Goal: Task Accomplishment & Management: Use online tool/utility

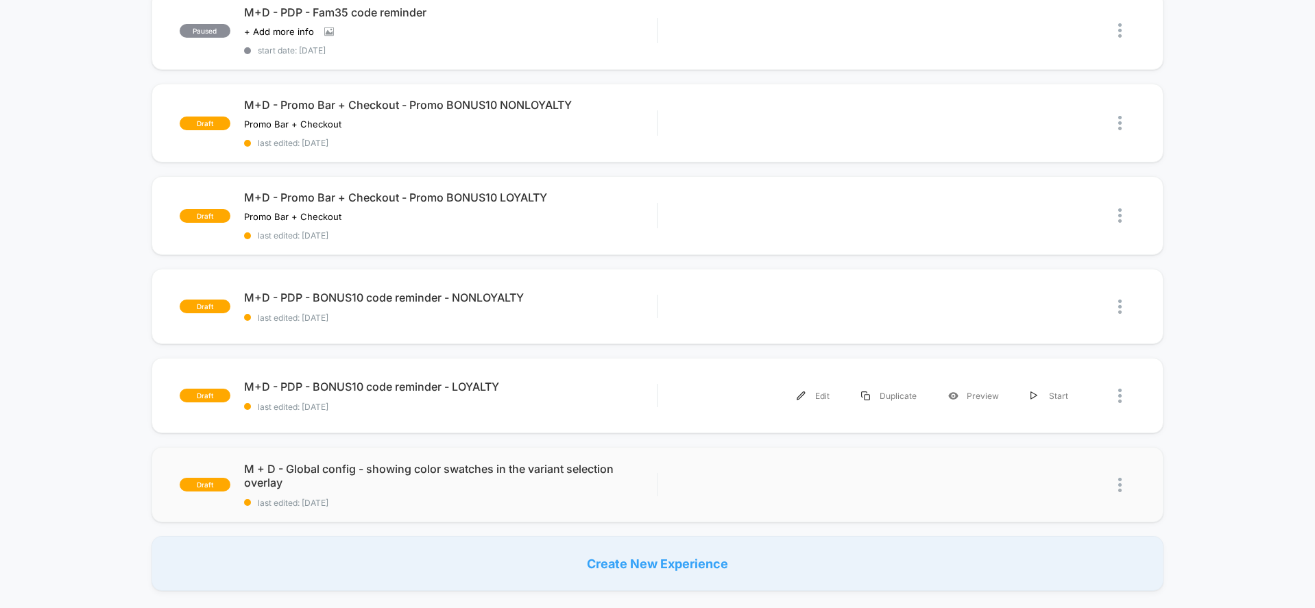
scroll to position [703, 0]
click at [826, 212] on div "Edit" at bounding box center [813, 216] width 64 height 31
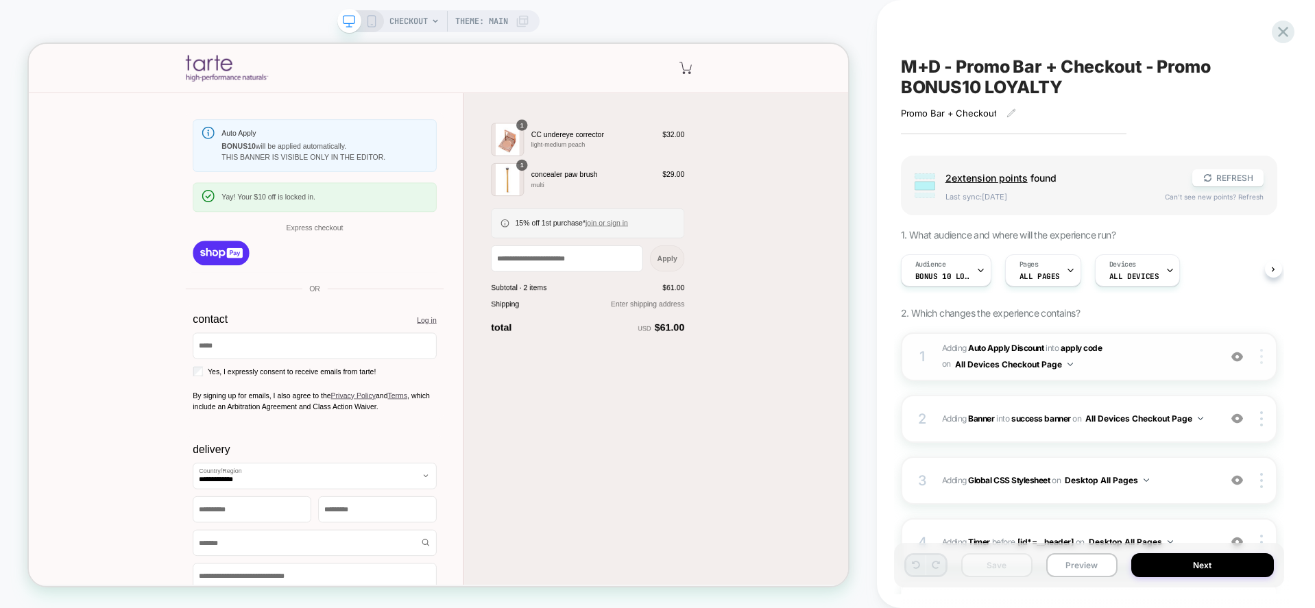
click at [1261, 357] on img at bounding box center [1261, 356] width 3 height 15
click at [1209, 413] on div "Delete" at bounding box center [1180, 413] width 122 height 37
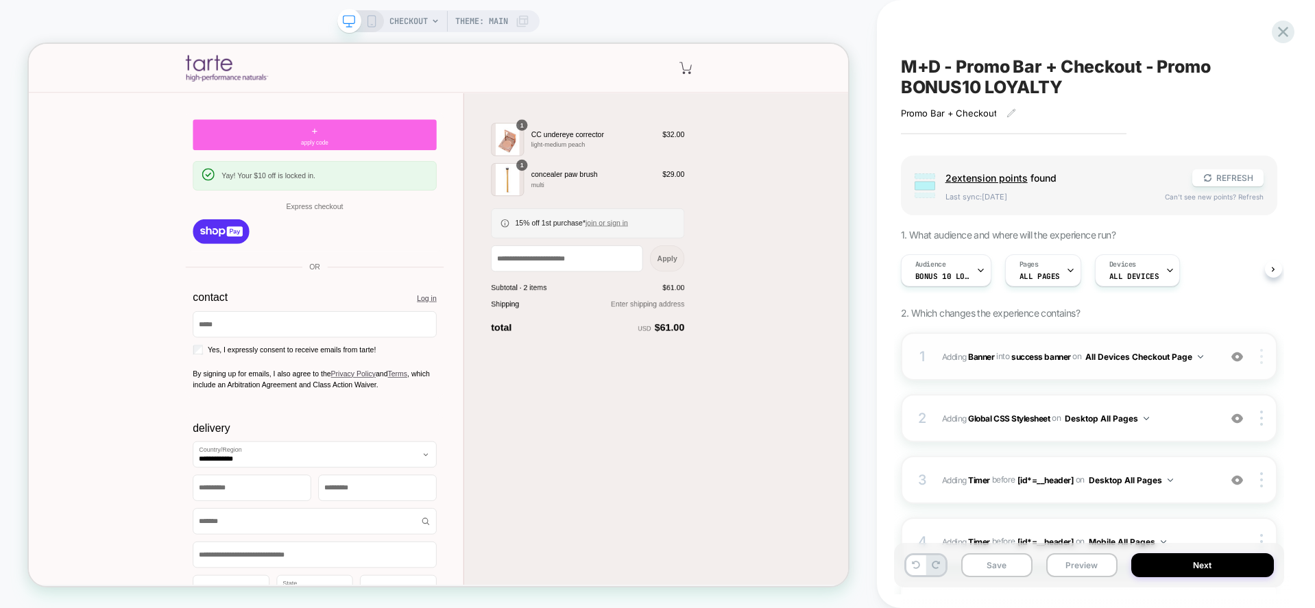
click at [1257, 363] on div at bounding box center [1263, 356] width 26 height 15
click at [1260, 358] on img at bounding box center [1261, 356] width 3 height 15
click at [1186, 417] on div "Delete" at bounding box center [1180, 413] width 122 height 37
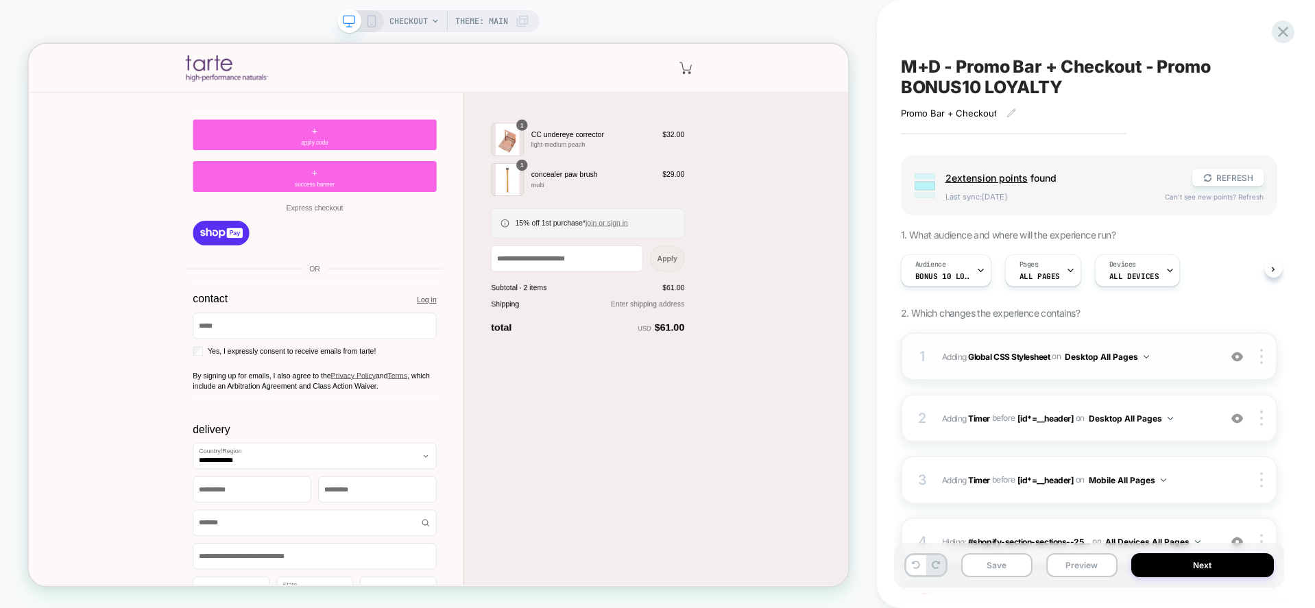
click at [1091, 368] on div "1 Adding Global CSS Stylesheet on Desktop All Pages Add Before Add After Target…" at bounding box center [1089, 357] width 376 height 48
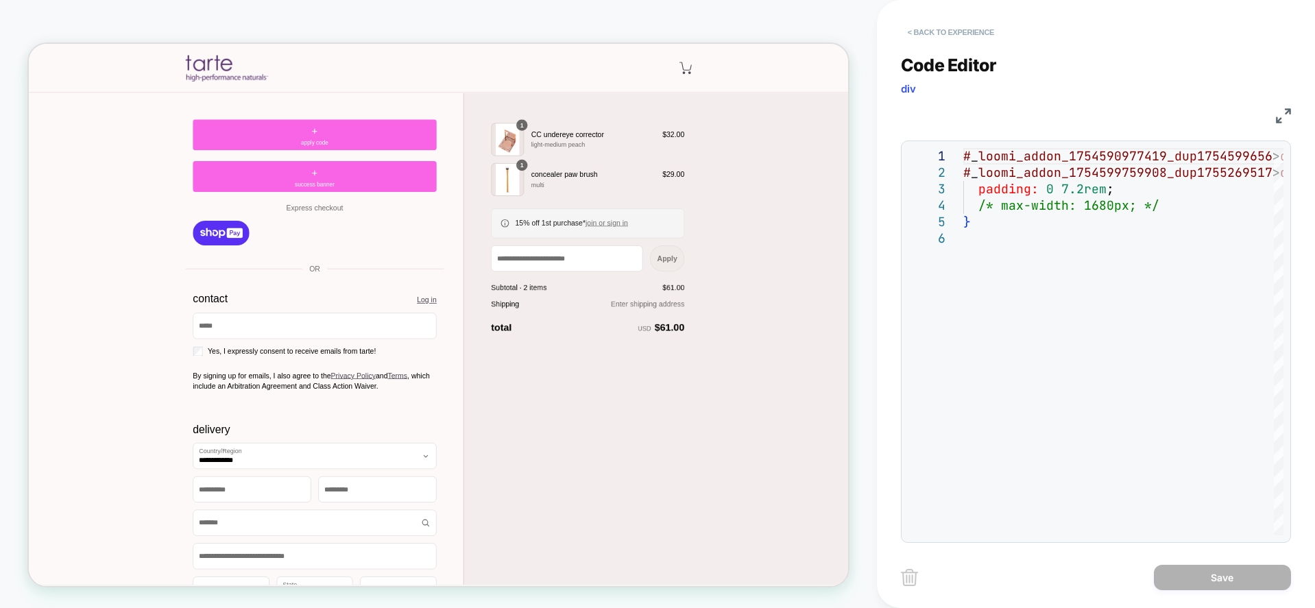
click at [945, 27] on button "< Back to experience" at bounding box center [951, 32] width 100 height 22
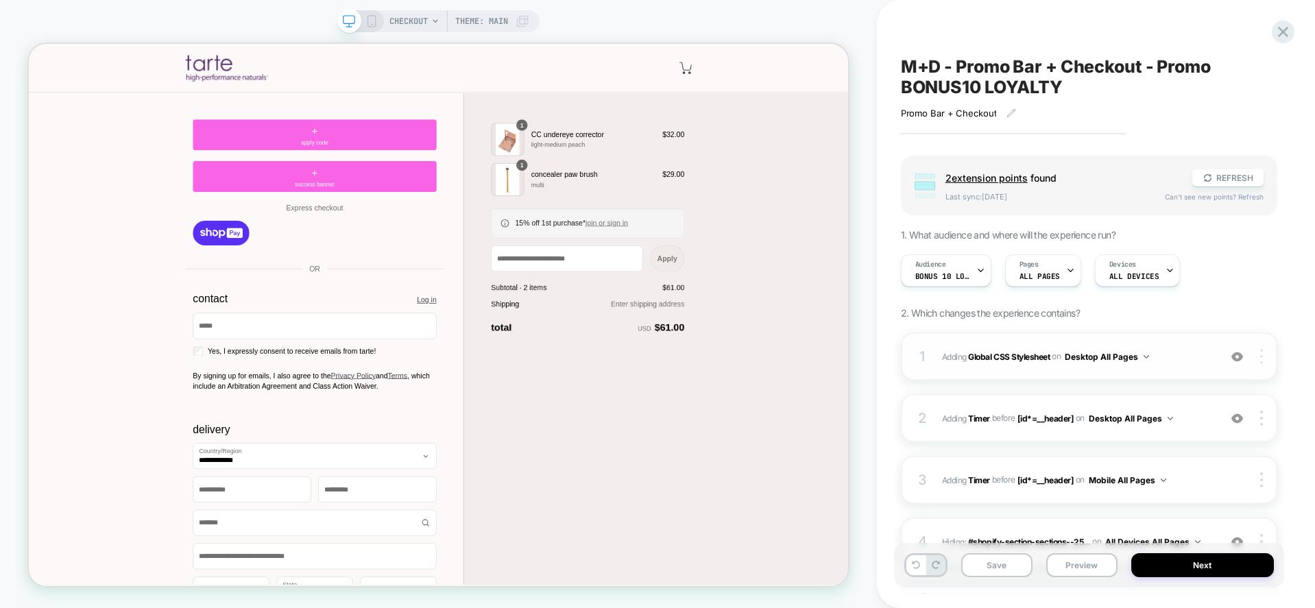
click at [1258, 359] on div at bounding box center [1263, 356] width 26 height 15
click at [1206, 416] on div "Delete" at bounding box center [1180, 413] width 122 height 37
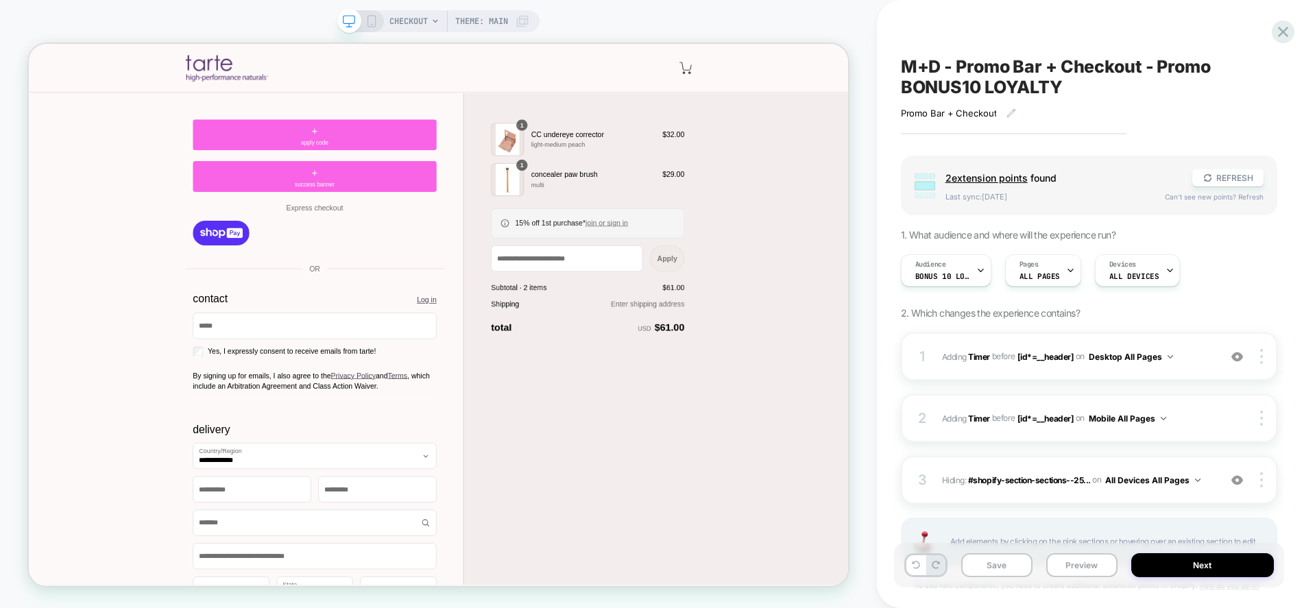
click at [392, 24] on span "CHECKOUT" at bounding box center [408, 21] width 38 height 22
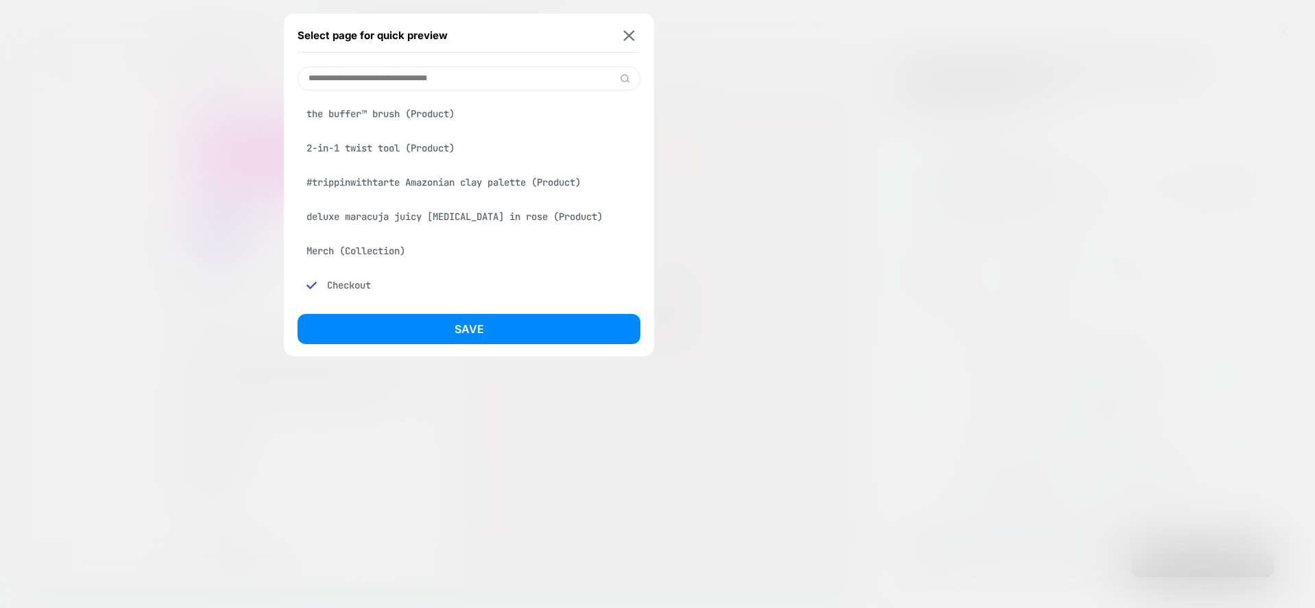
click at [377, 112] on div "the buffer™ brush (Product)" at bounding box center [469, 114] width 343 height 26
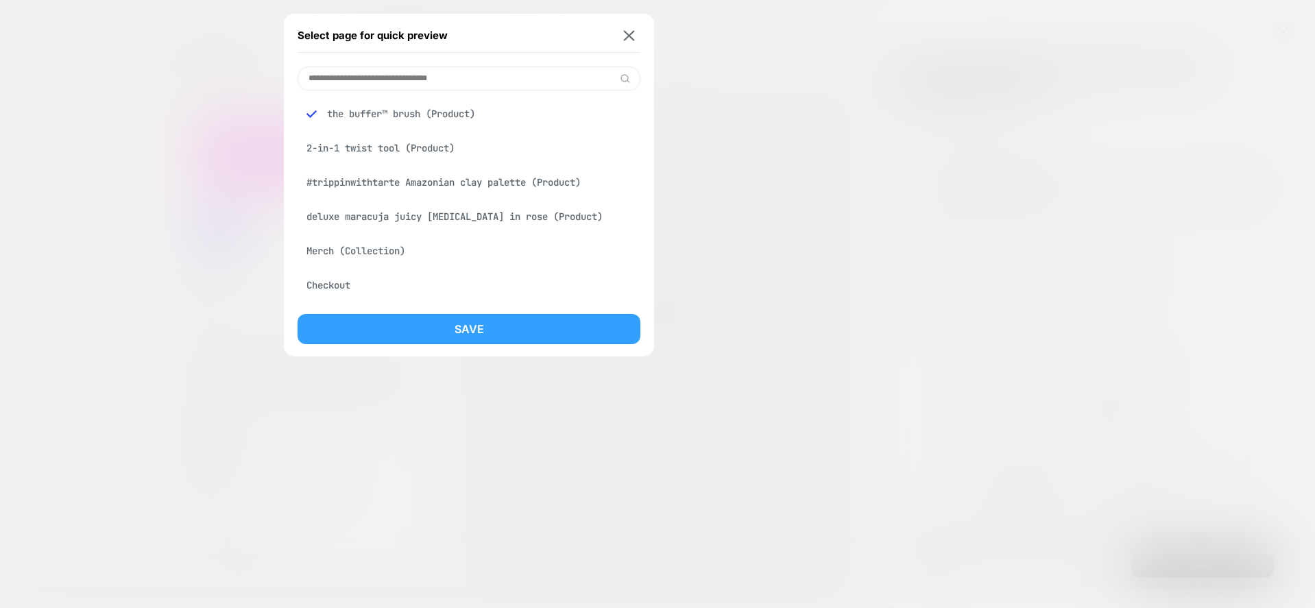
click at [394, 321] on button "Save" at bounding box center [469, 329] width 343 height 30
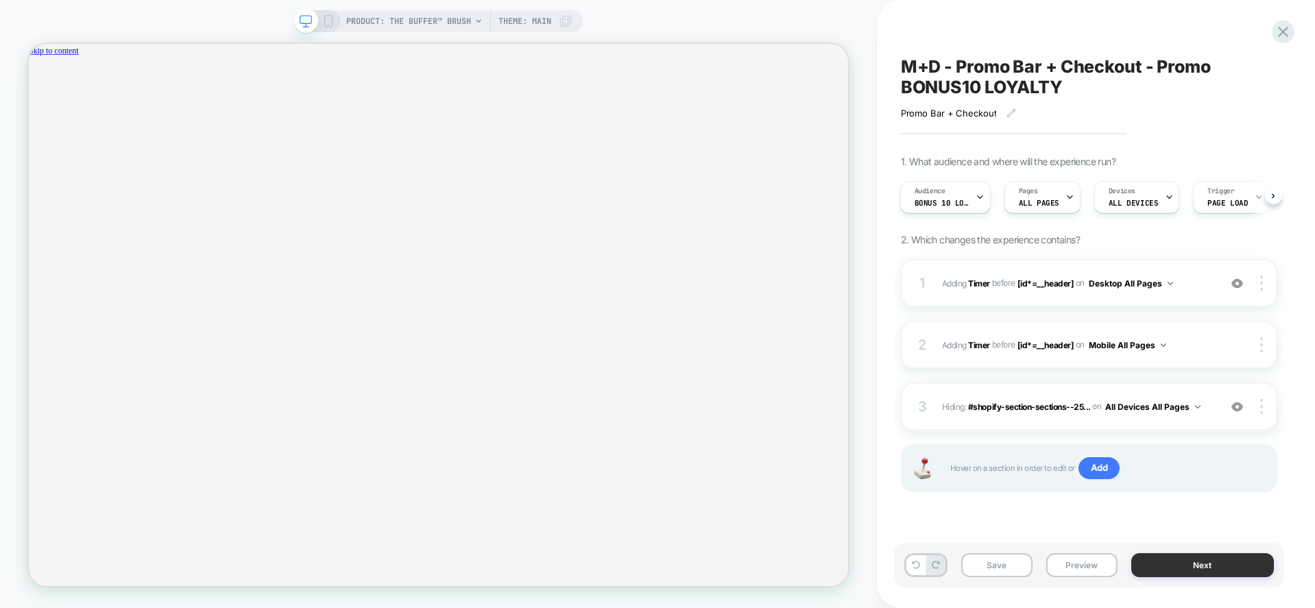
click at [1170, 564] on button "Next" at bounding box center [1202, 565] width 143 height 24
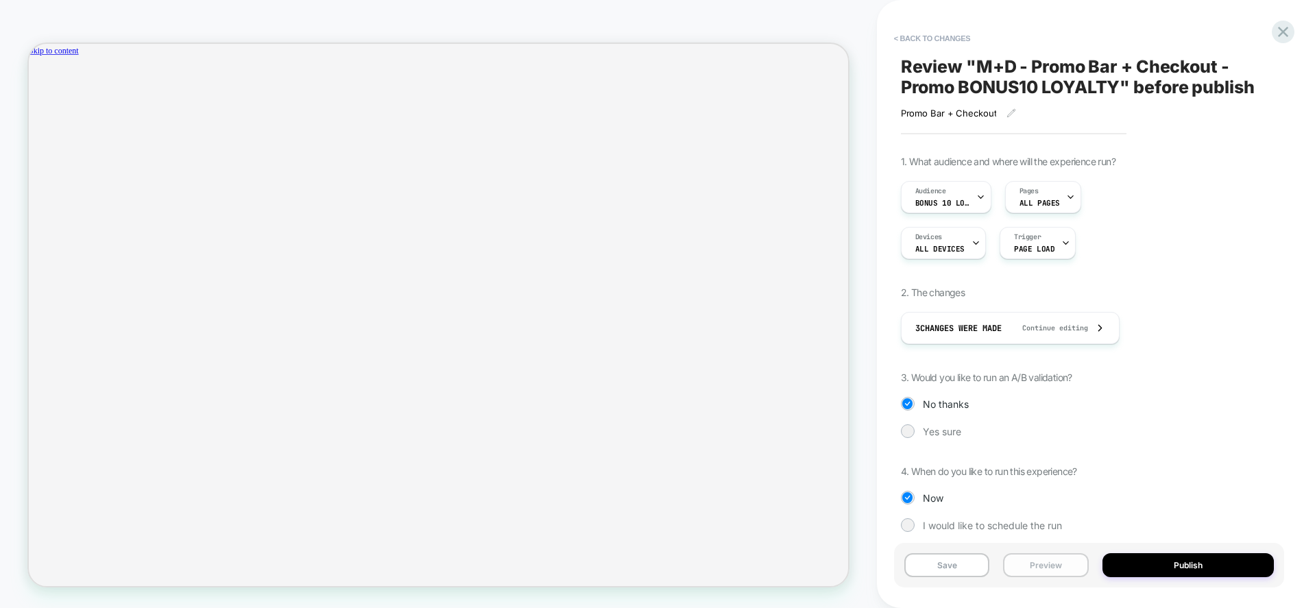
click at [1040, 555] on button "Preview" at bounding box center [1046, 565] width 86 height 24
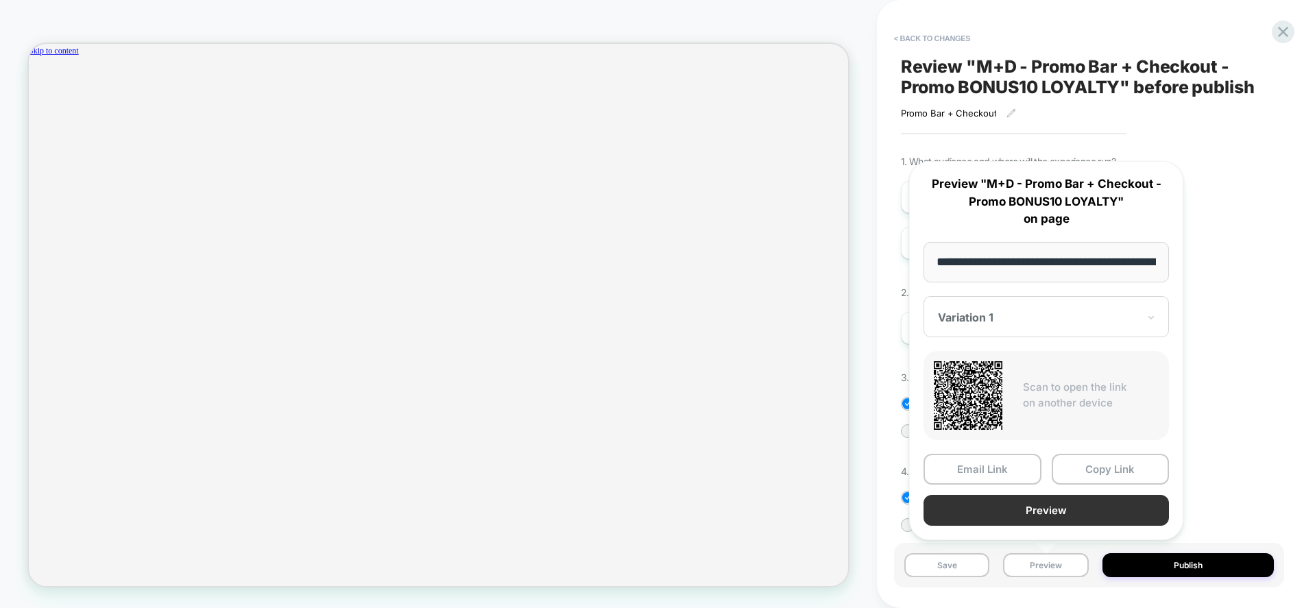
click at [1020, 512] on button "Preview" at bounding box center [1046, 510] width 245 height 31
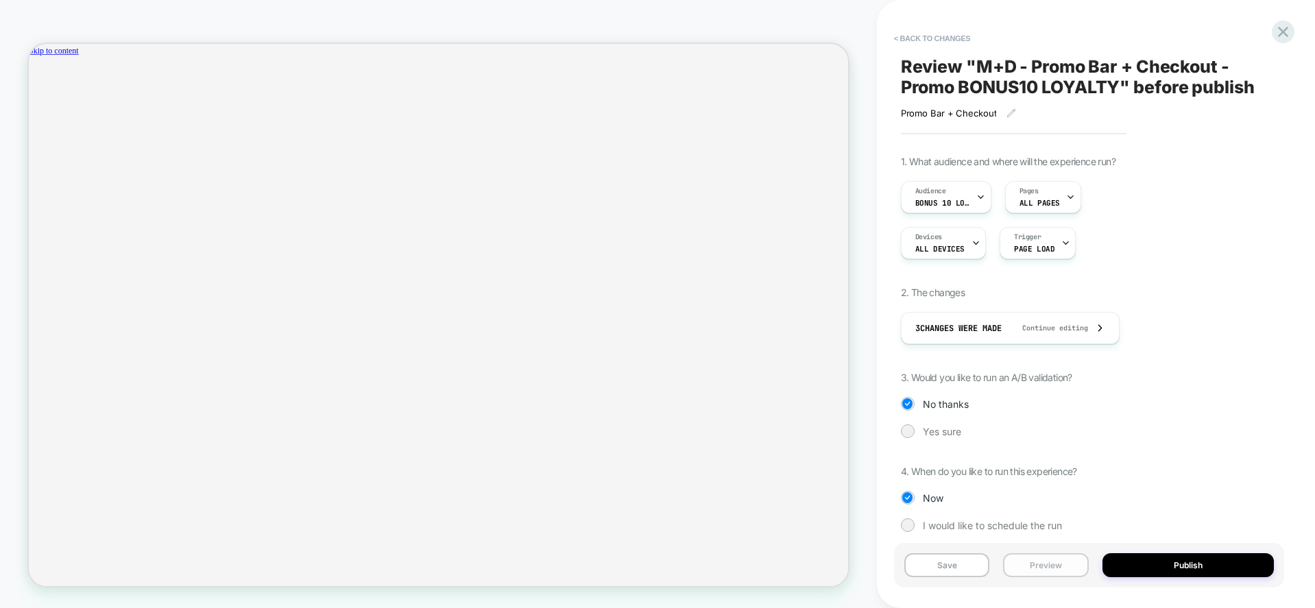
click at [1049, 564] on button "Preview" at bounding box center [1046, 565] width 86 height 24
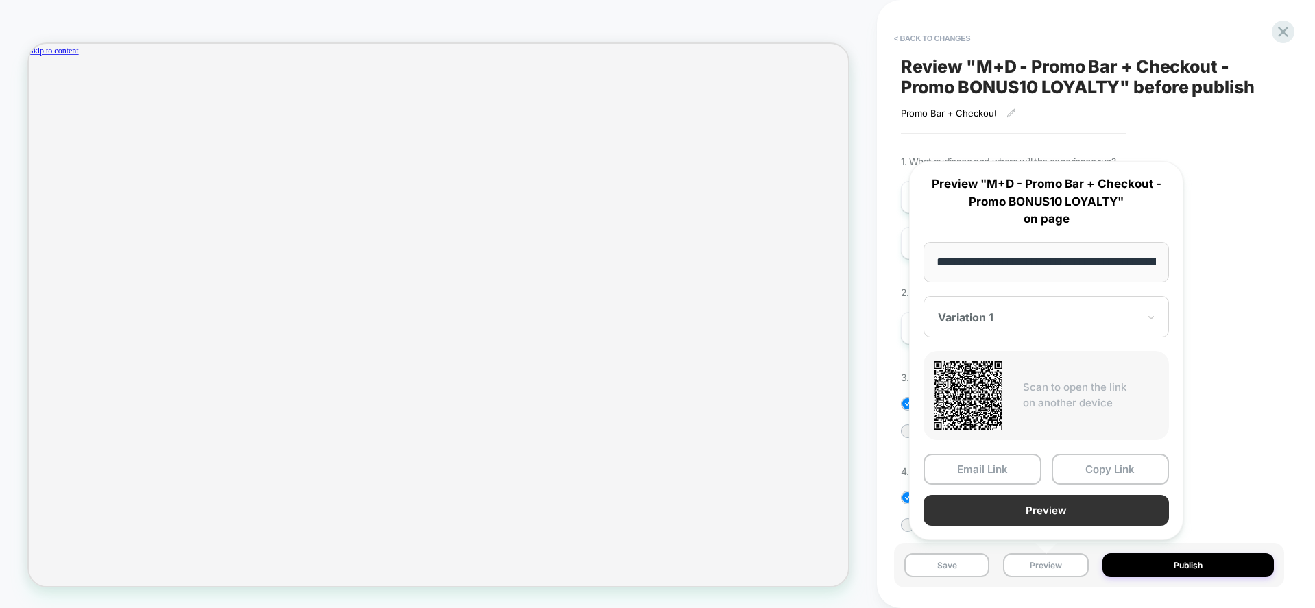
click at [1039, 509] on button "Preview" at bounding box center [1046, 510] width 245 height 31
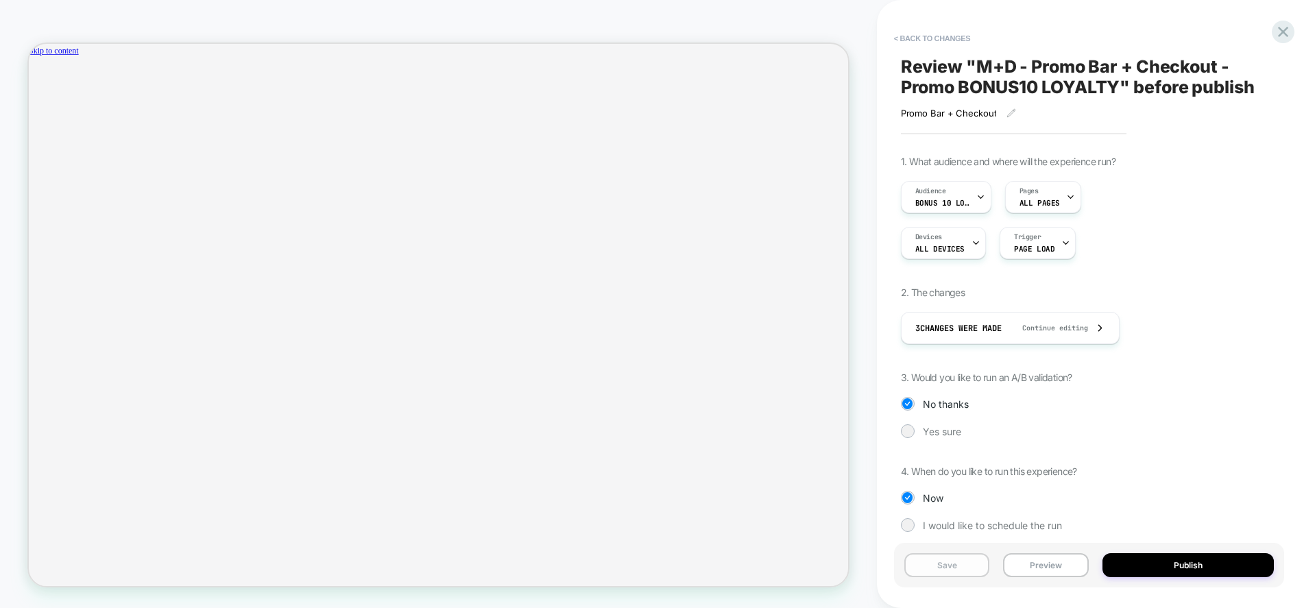
click at [937, 575] on button "Save" at bounding box center [947, 565] width 86 height 24
click at [1037, 562] on button "Preview" at bounding box center [1046, 565] width 86 height 24
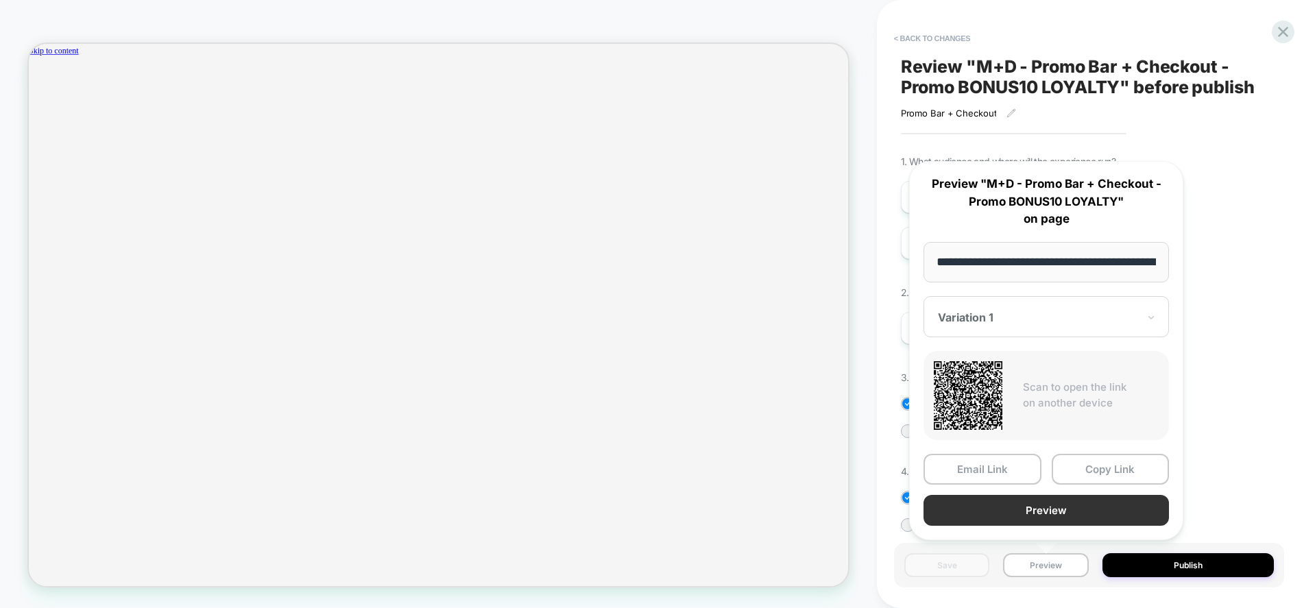
click at [1024, 513] on button "Preview" at bounding box center [1046, 510] width 245 height 31
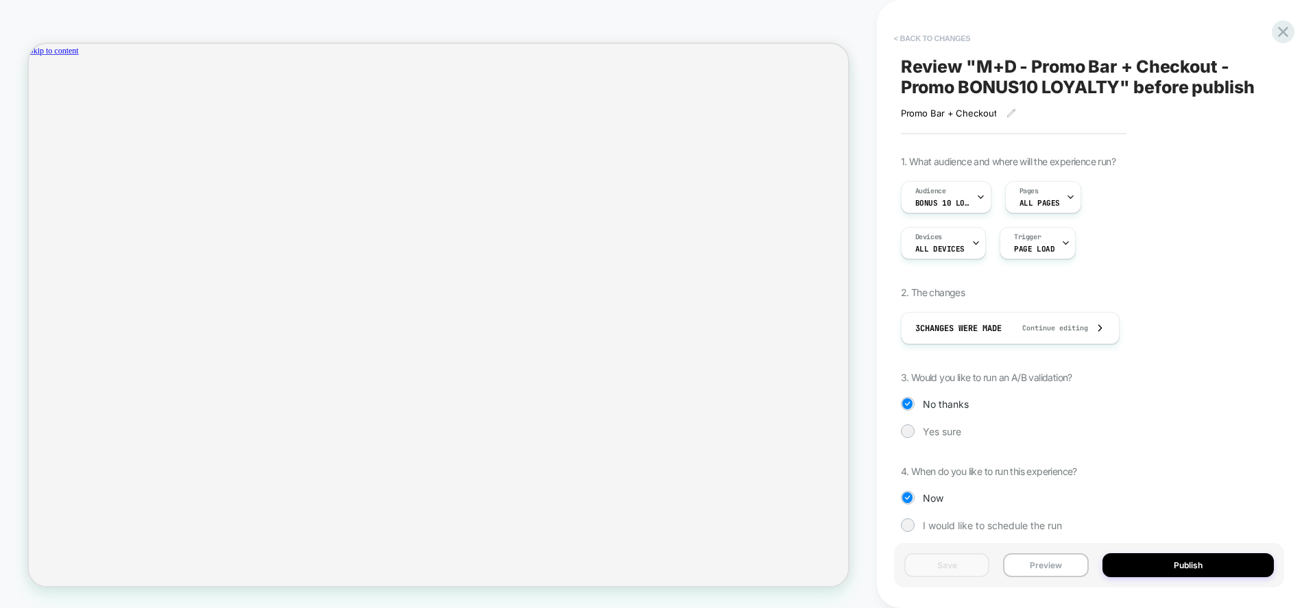
click at [922, 44] on button "< Back to changes" at bounding box center [932, 38] width 91 height 22
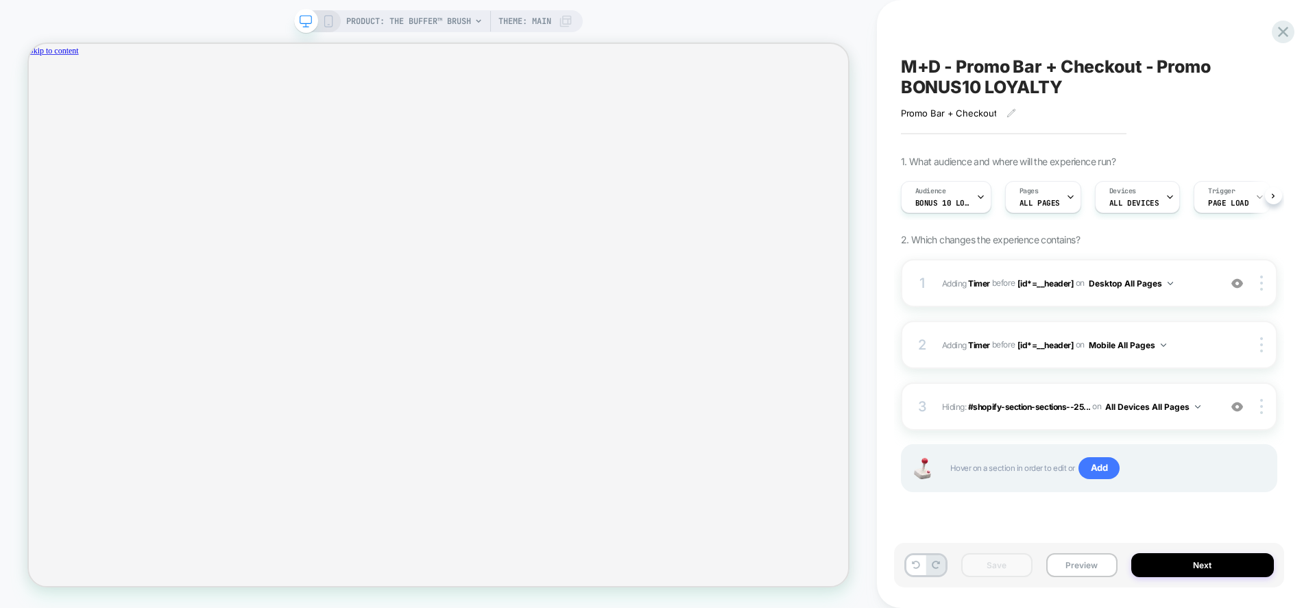
scroll to position [0, 1]
click at [1275, 33] on icon at bounding box center [1283, 32] width 19 height 19
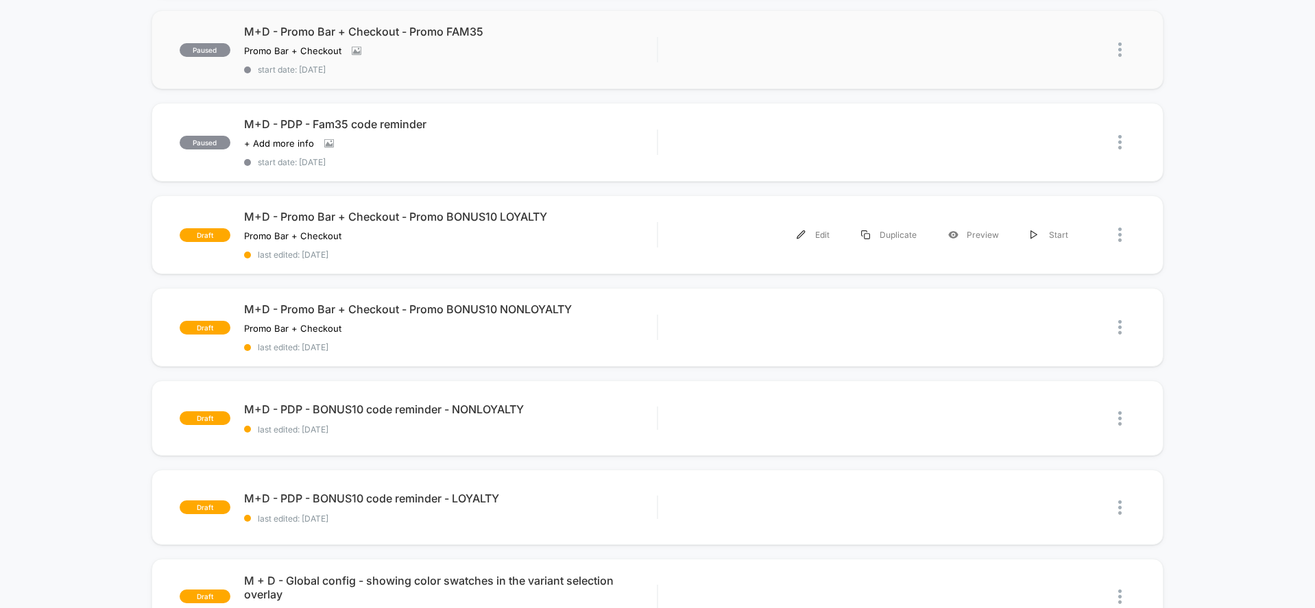
scroll to position [592, 0]
click at [22, 427] on div "published M+D - Promo Bar - Dynamic loyalty points redemption message Click to …" at bounding box center [657, 129] width 1315 height 1145
click at [965, 324] on div "Preview" at bounding box center [974, 326] width 82 height 31
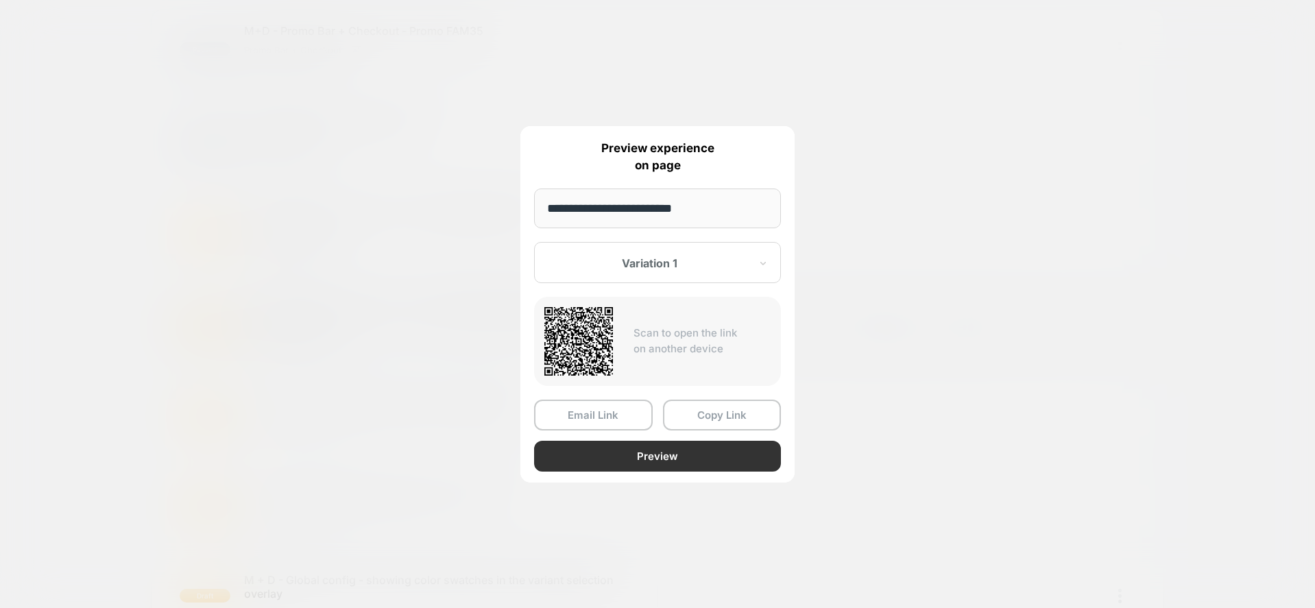
click at [640, 458] on button "Preview" at bounding box center [657, 456] width 247 height 31
